Goal: Complete application form

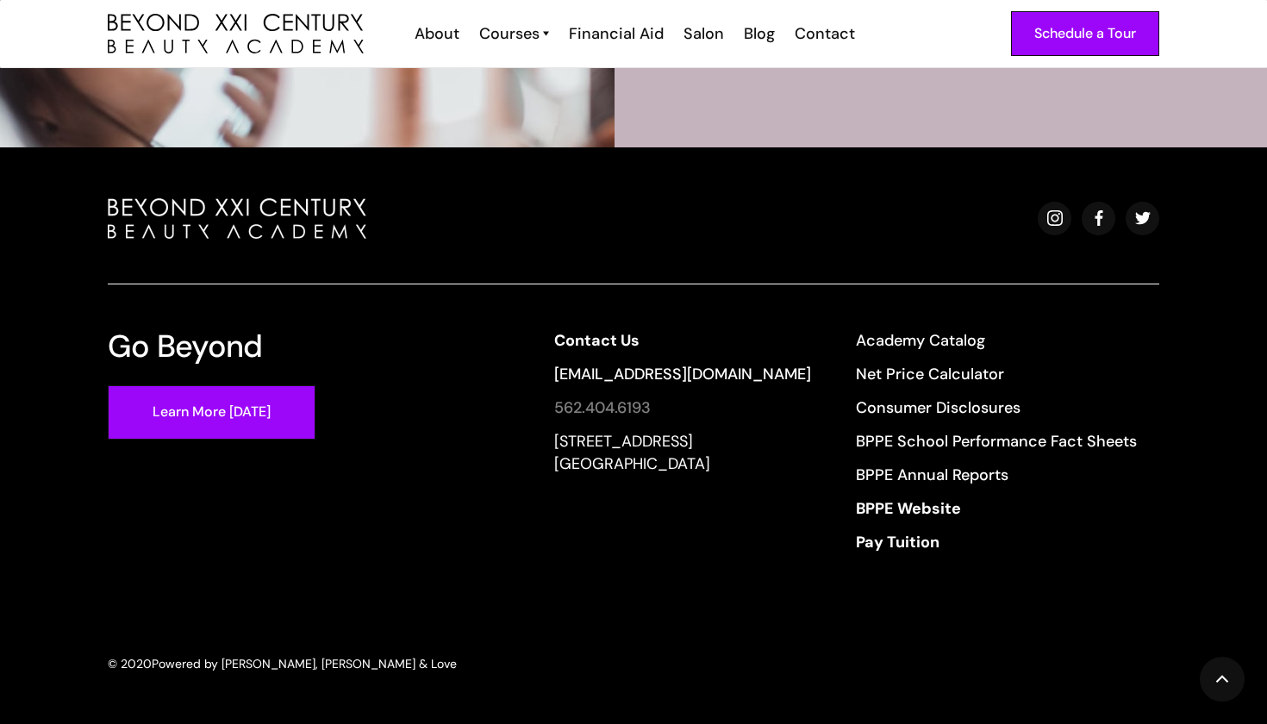
scroll to position [5537, 0]
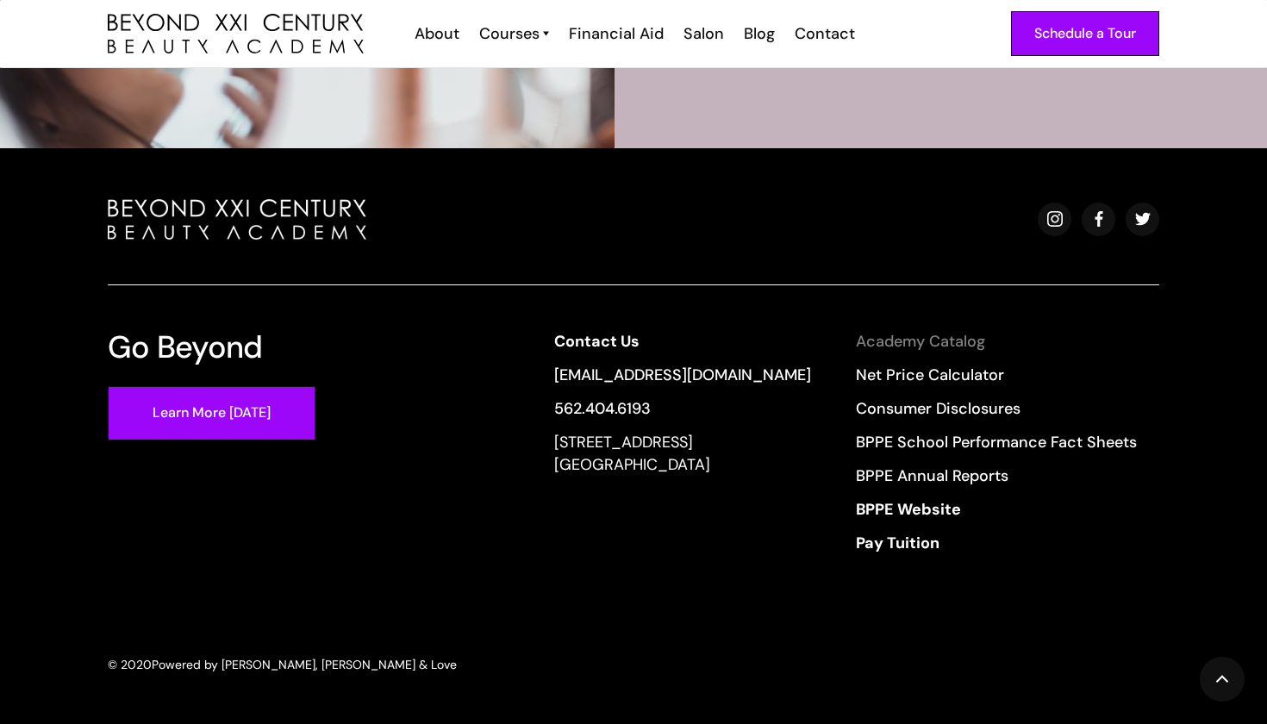
click at [940, 347] on link "Academy Catalog" at bounding box center [996, 341] width 281 height 22
click at [703, 34] on div "Salon" at bounding box center [703, 33] width 40 height 22
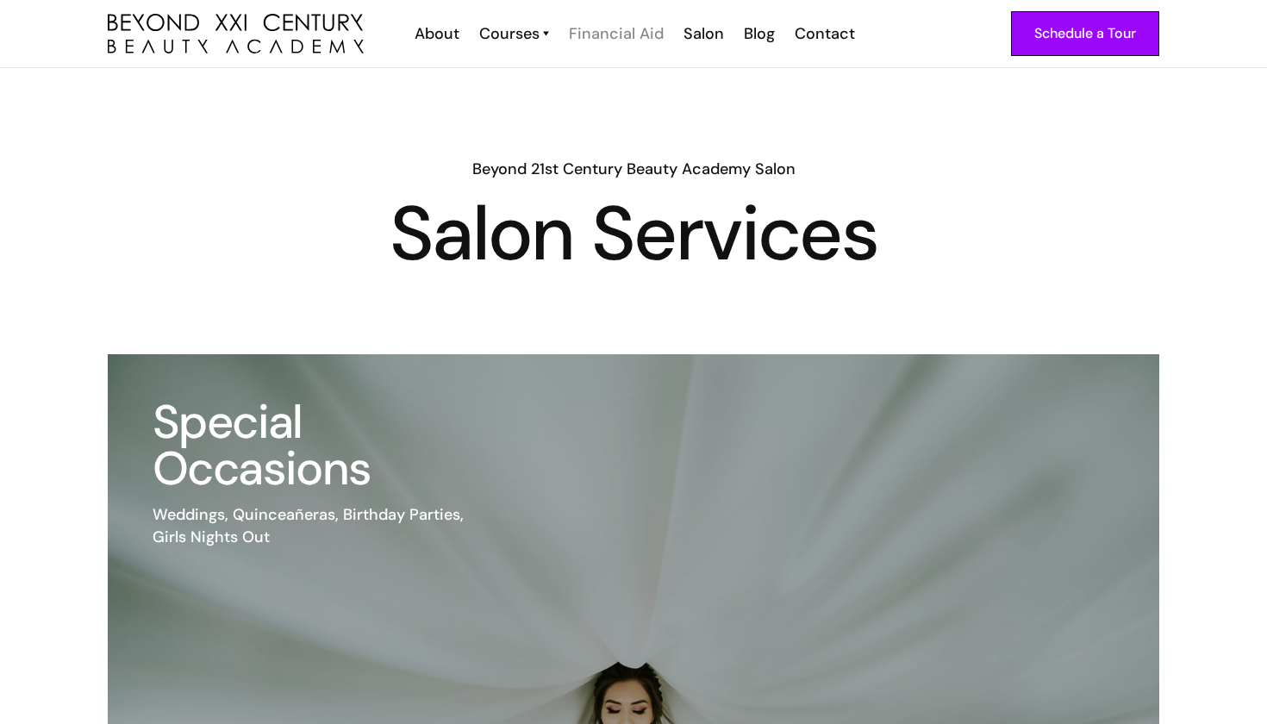
click at [647, 30] on div "Financial Aid" at bounding box center [616, 33] width 95 height 22
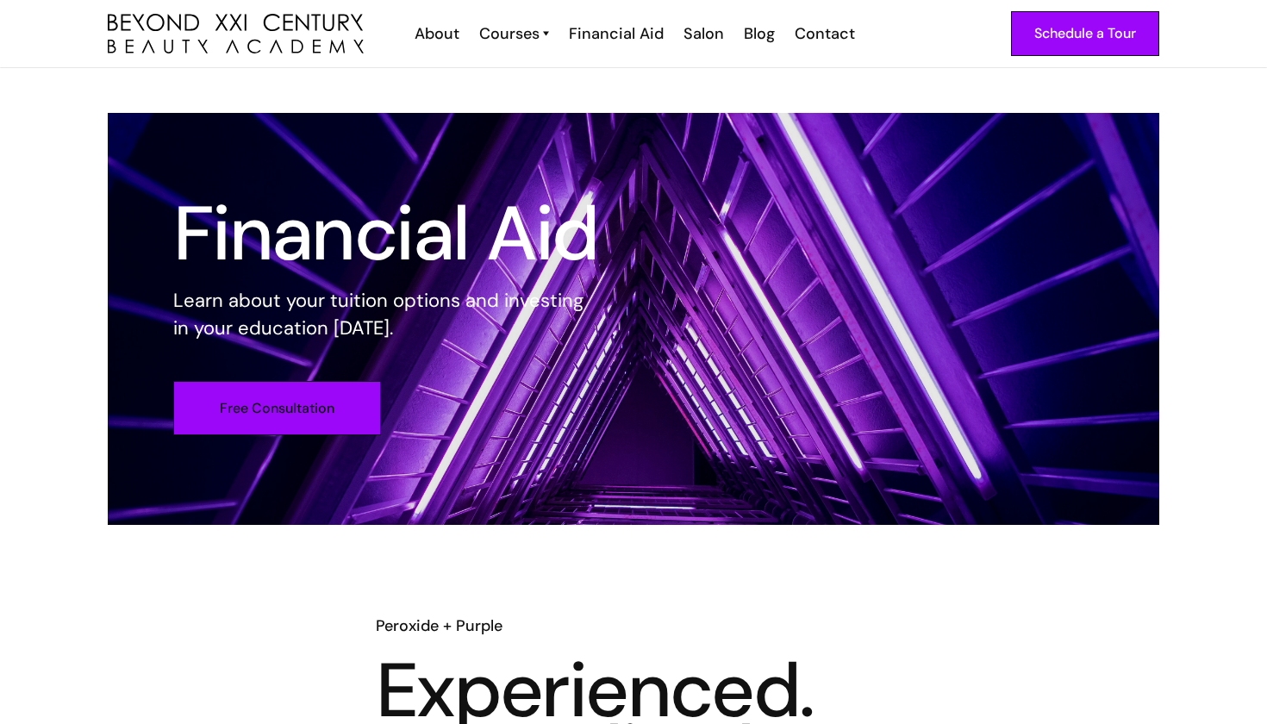
click at [283, 406] on link "Free Consultation" at bounding box center [277, 408] width 208 height 54
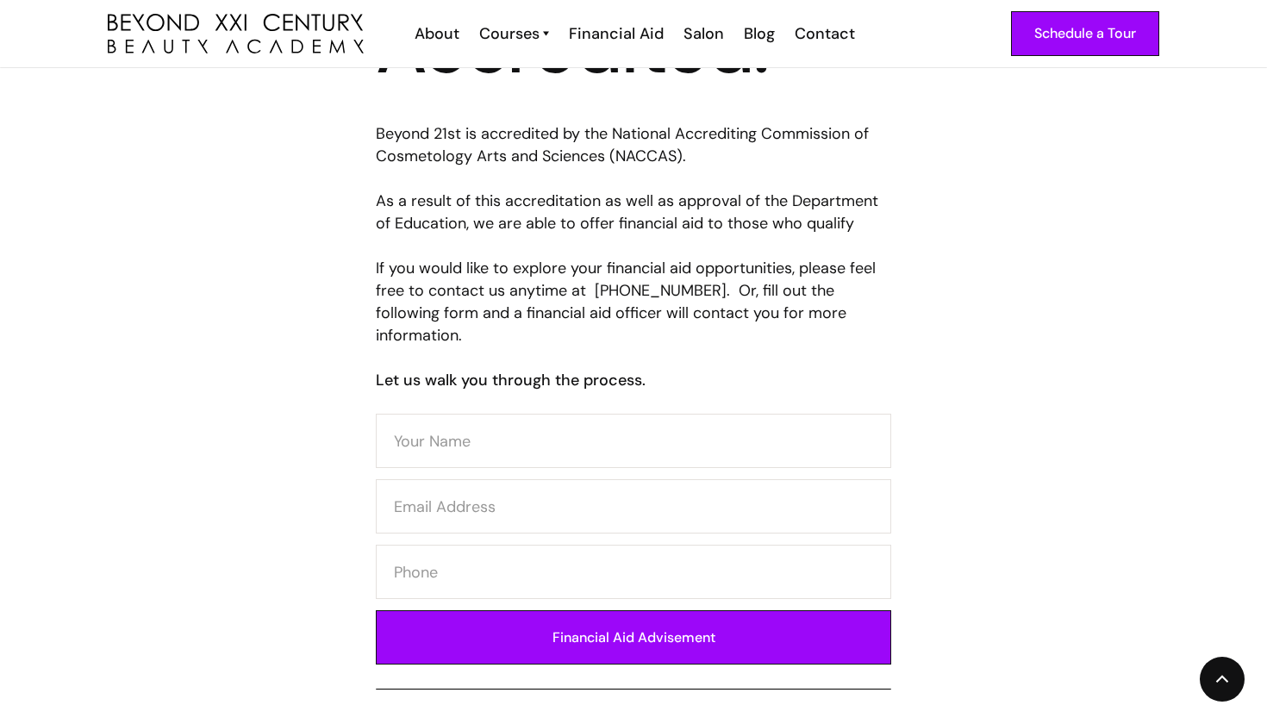
scroll to position [720, 0]
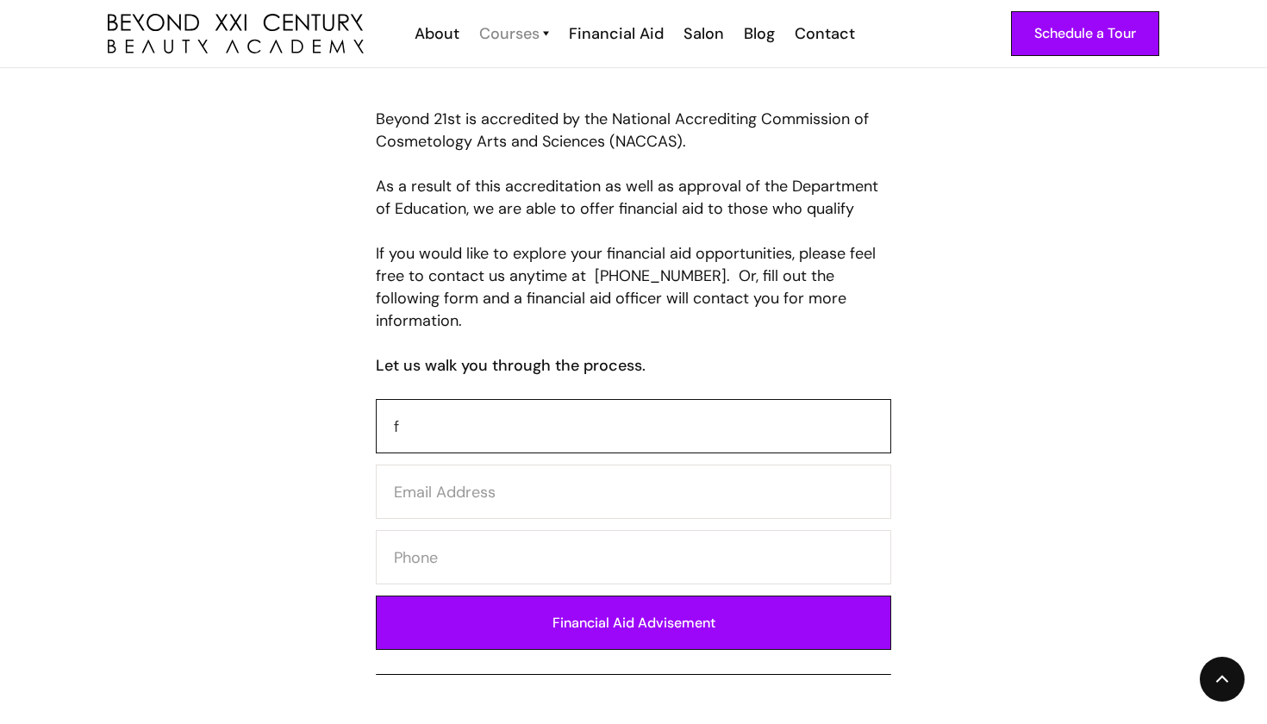
type input "f"
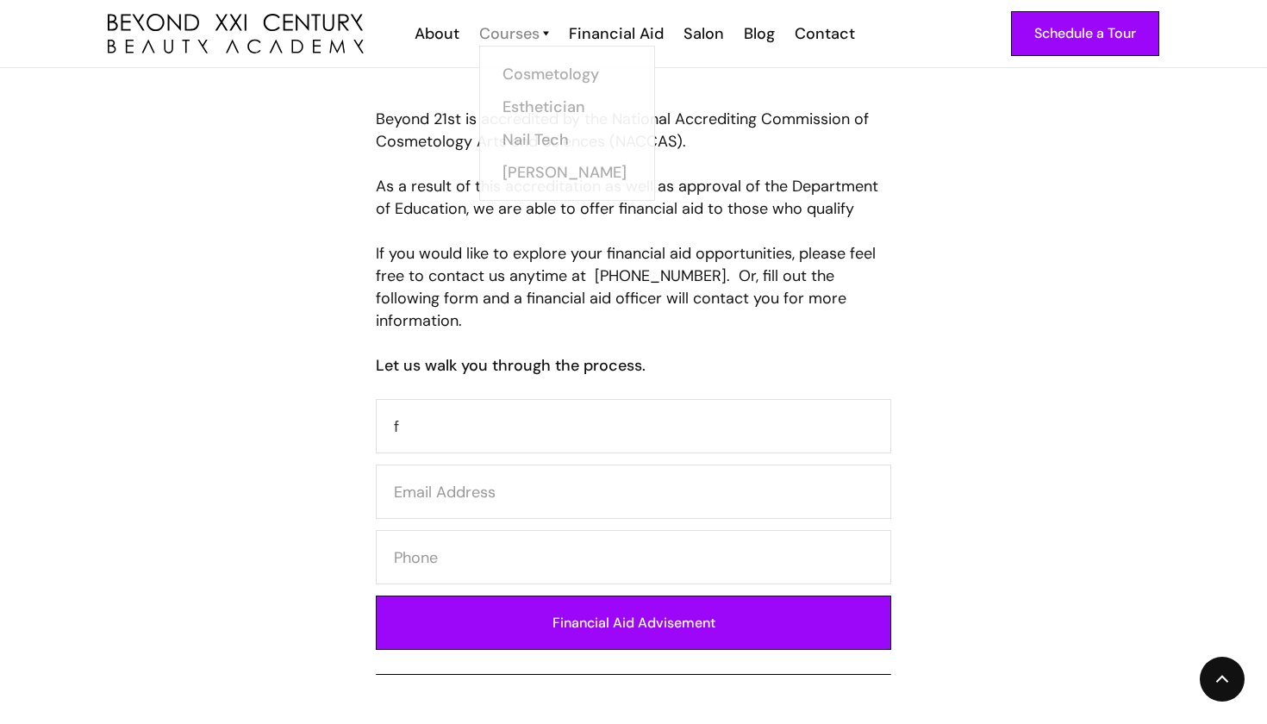
click at [539, 30] on div "Courses" at bounding box center [509, 33] width 60 height 22
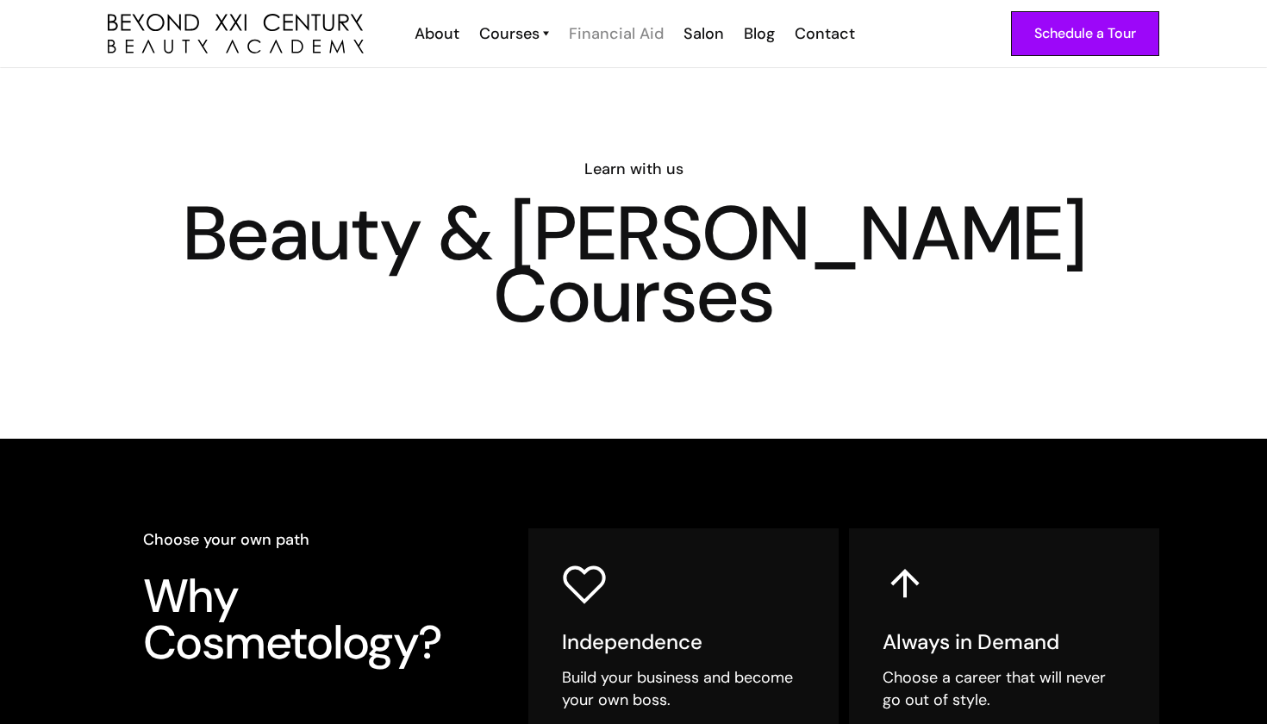
click at [637, 30] on div "Financial Aid" at bounding box center [616, 33] width 95 height 22
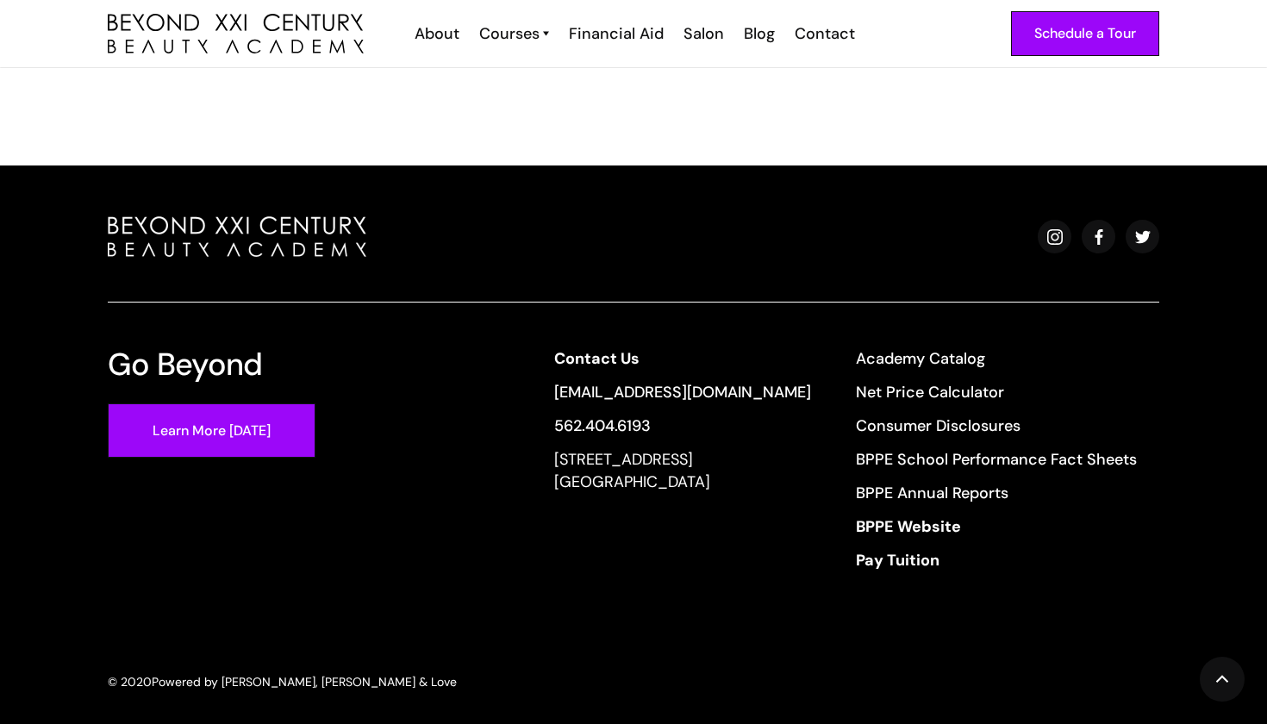
scroll to position [1337, 0]
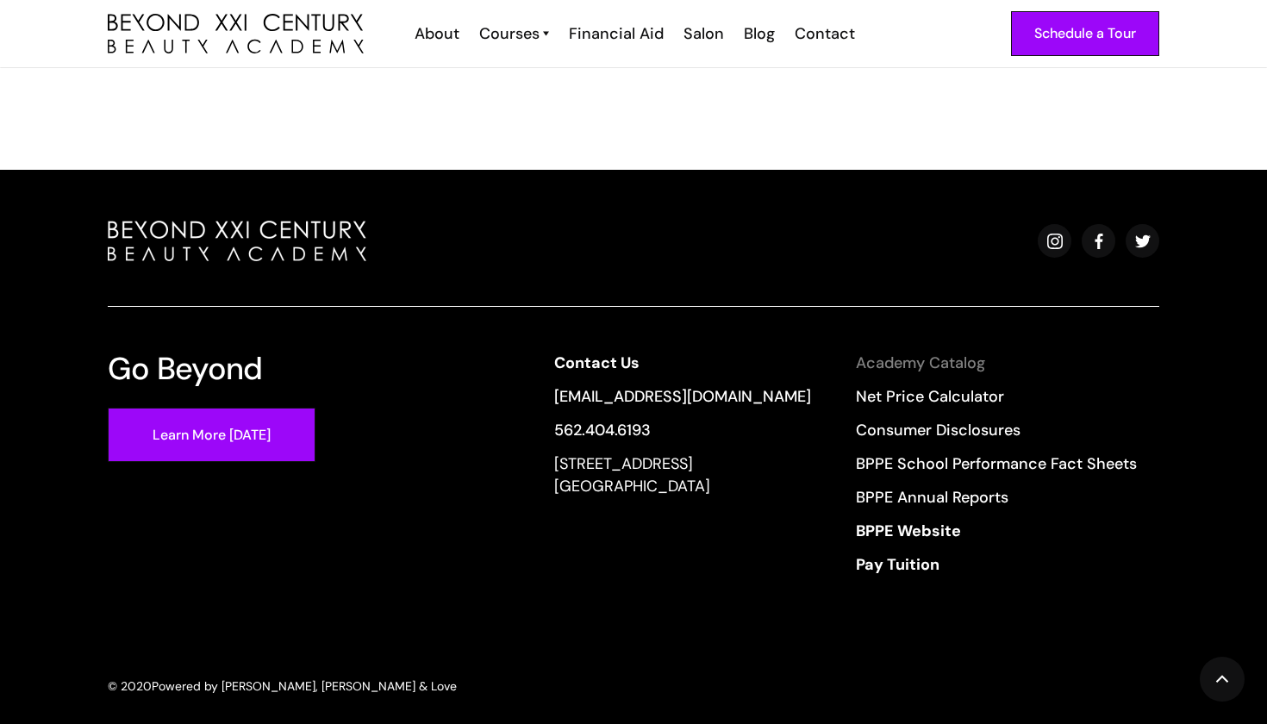
click at [961, 352] on link "Academy Catalog" at bounding box center [996, 363] width 281 height 22
click at [911, 554] on strong "Pay Tuition" at bounding box center [898, 564] width 84 height 21
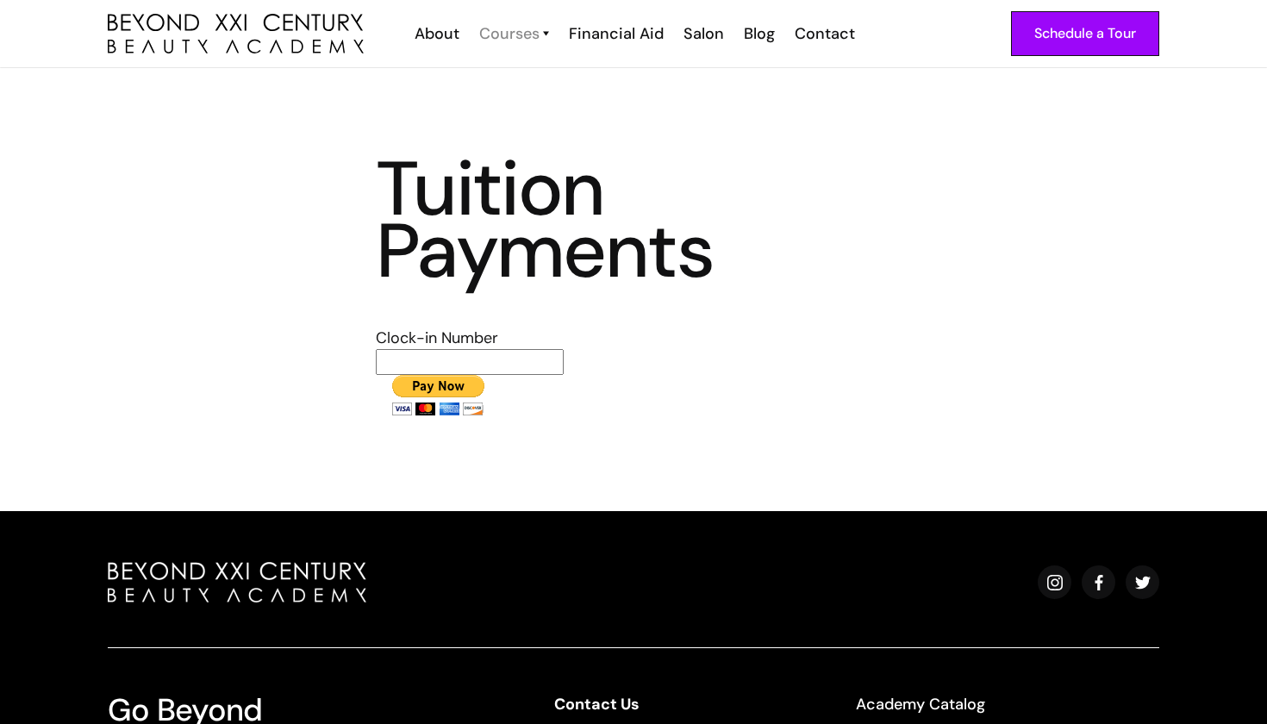
click at [515, 38] on div "Courses" at bounding box center [509, 33] width 60 height 22
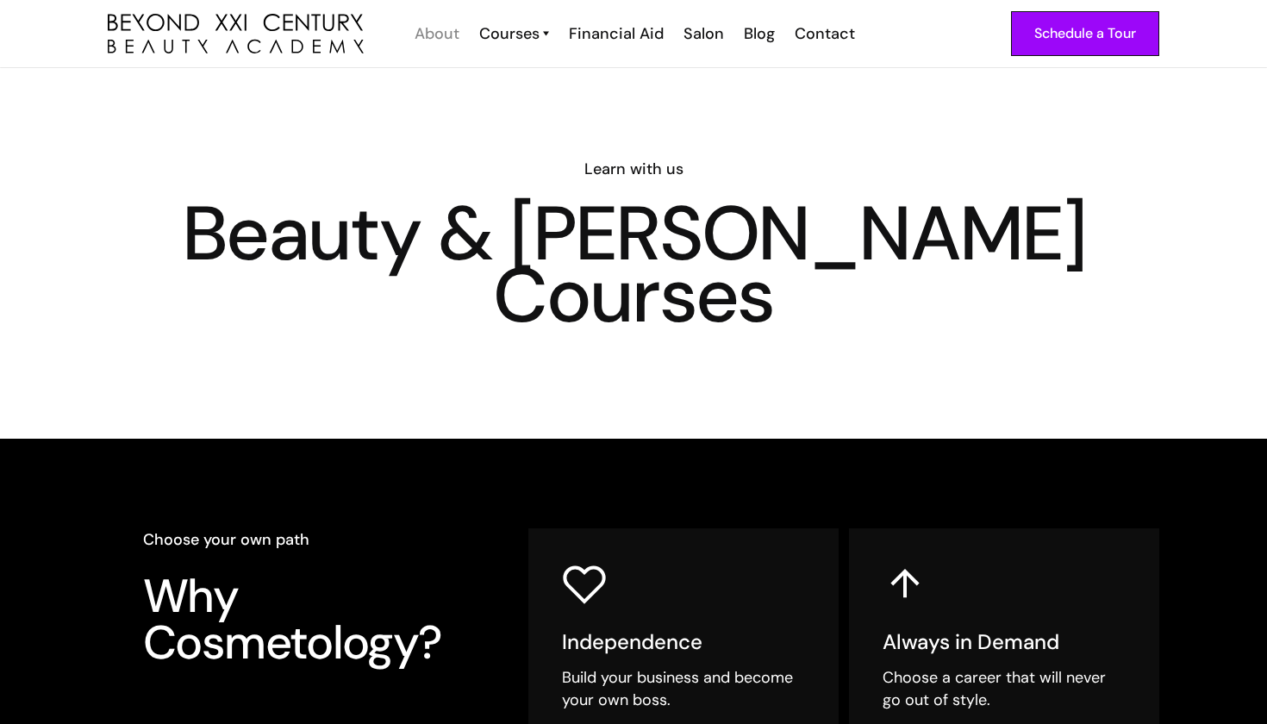
click at [452, 37] on div "About" at bounding box center [436, 33] width 45 height 22
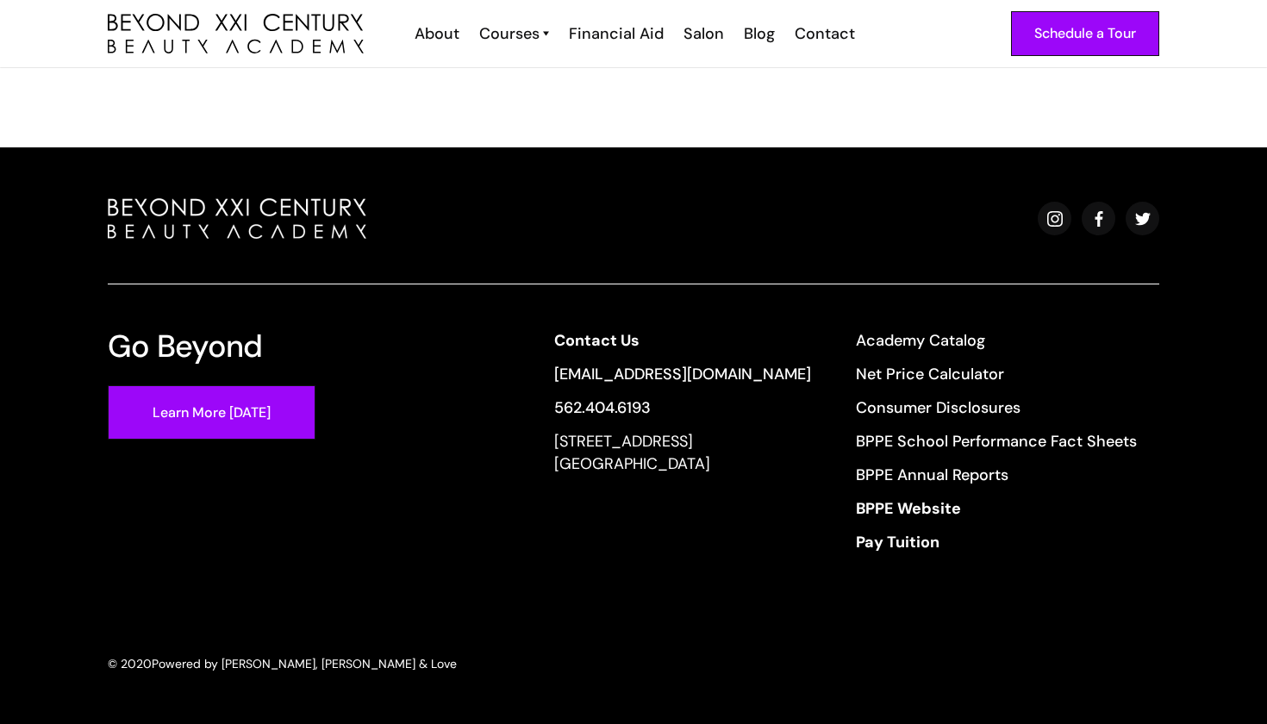
scroll to position [2212, 0]
click at [955, 333] on link "Academy Catalog" at bounding box center [996, 340] width 281 height 22
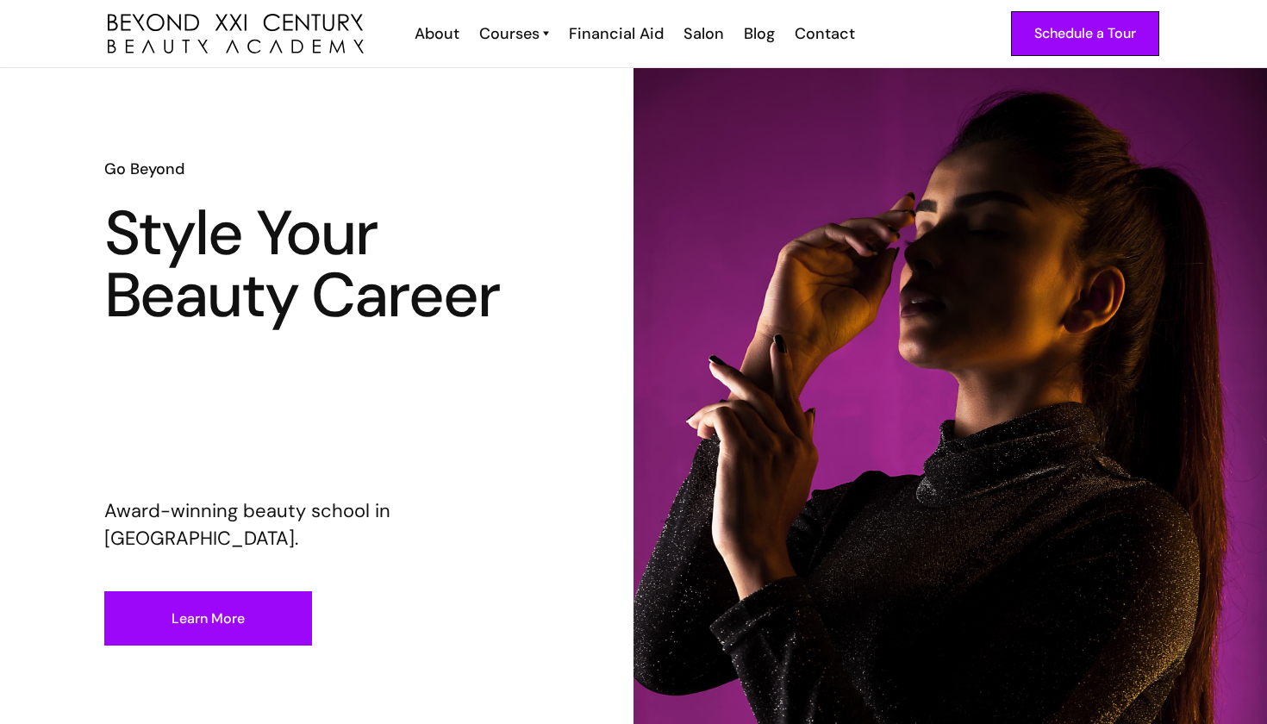
click at [1108, 40] on div "Schedule a Tour" at bounding box center [1085, 33] width 102 height 22
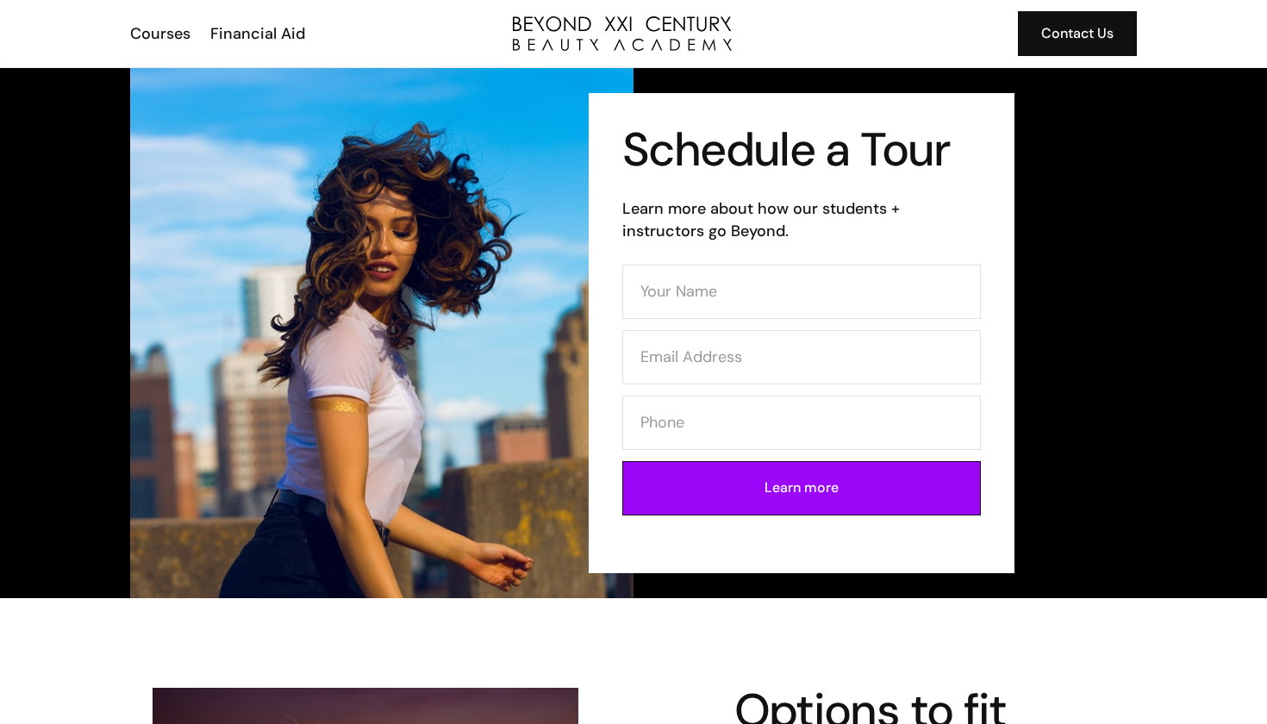
click at [702, 321] on form "Learn more" at bounding box center [801, 396] width 358 height 262
click at [702, 306] on input "Contact Form" at bounding box center [801, 292] width 358 height 54
type input "jeanette Sanchez"
type input "janevalle089@GMAIL.COM"
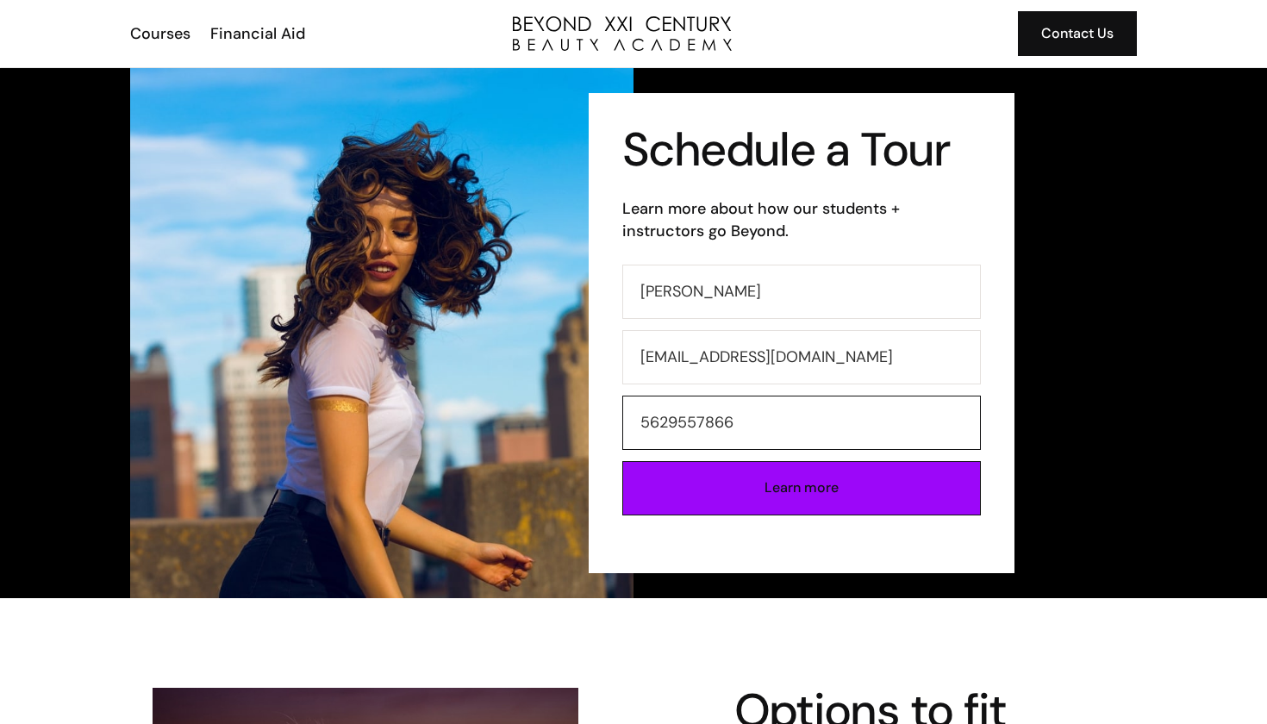
type input "5629557866"
click at [673, 486] on input "Learn more" at bounding box center [801, 488] width 358 height 54
type input "Please wait..."
